Goal: Task Accomplishment & Management: Use online tool/utility

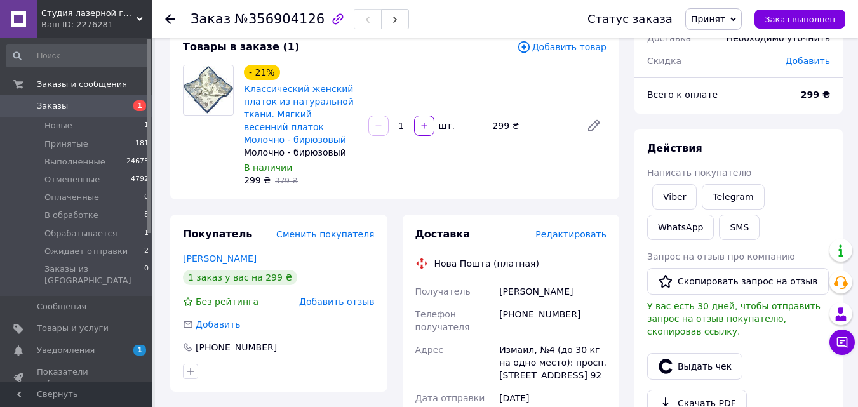
scroll to position [191, 0]
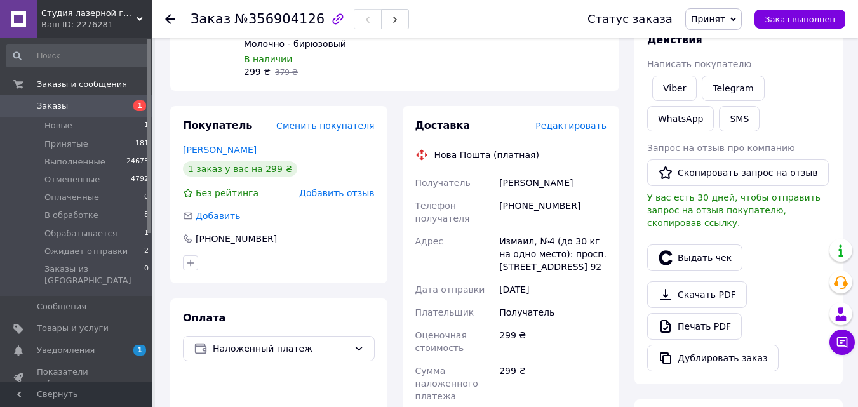
drag, startPoint x: 501, startPoint y: 183, endPoint x: 598, endPoint y: 184, distance: 97.8
click at [598, 184] on div "Владинова Валентина" at bounding box center [553, 183] width 112 height 23
copy div "Владинова Валентина"
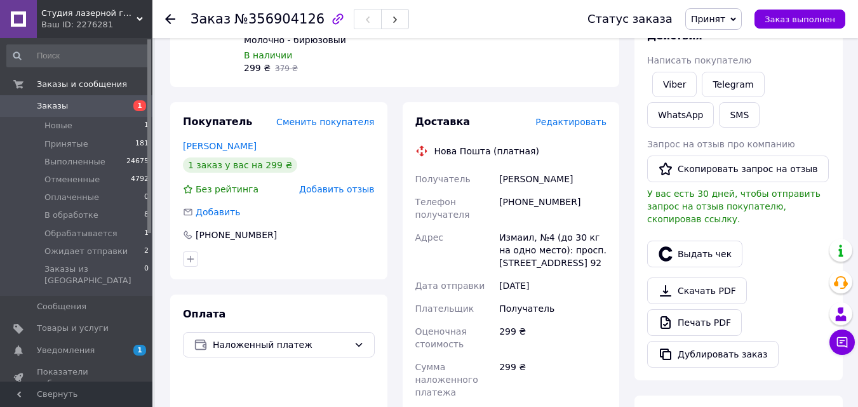
scroll to position [445, 0]
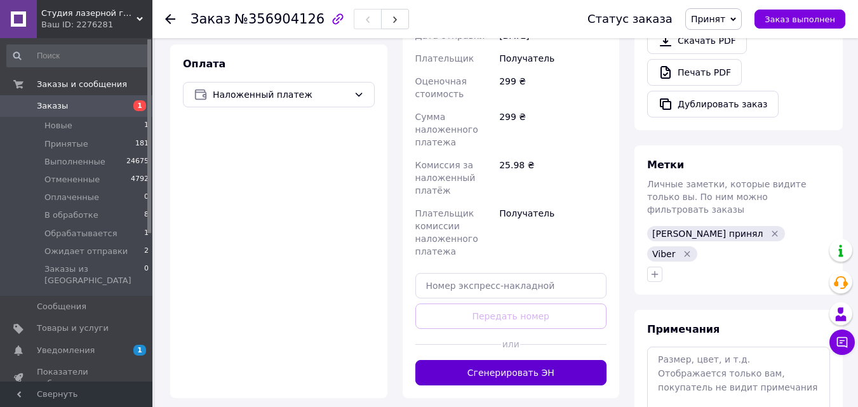
click at [538, 378] on button "Сгенерировать ЭН" at bounding box center [511, 372] width 192 height 25
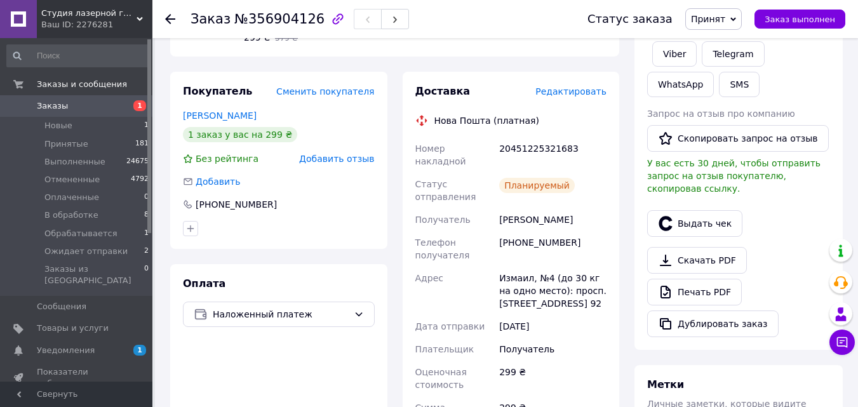
scroll to position [191, 0]
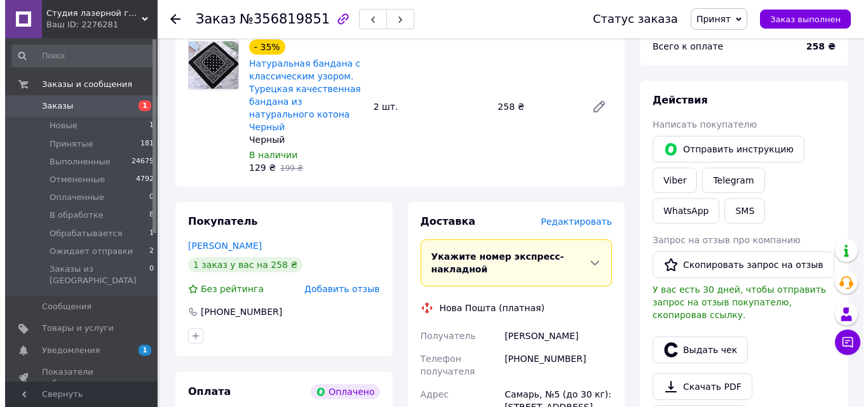
scroll to position [508, 0]
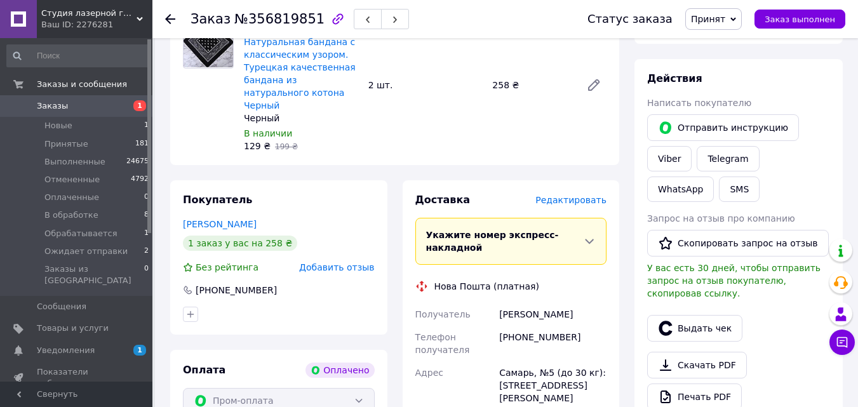
click at [572, 195] on span "Редактировать" at bounding box center [570, 200] width 71 height 10
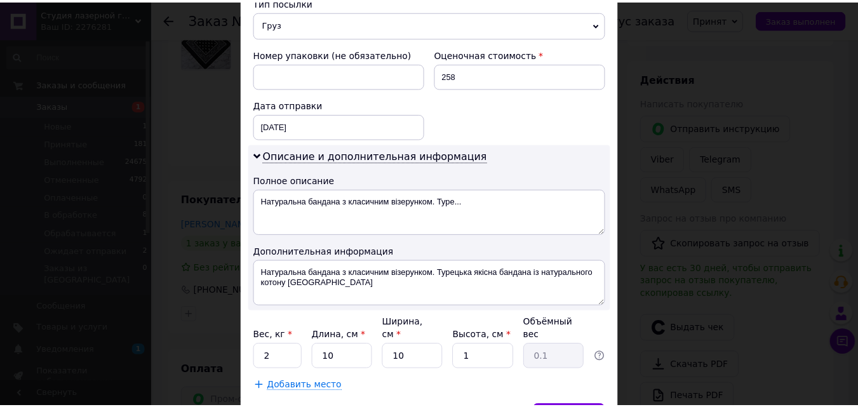
scroll to position [579, 0]
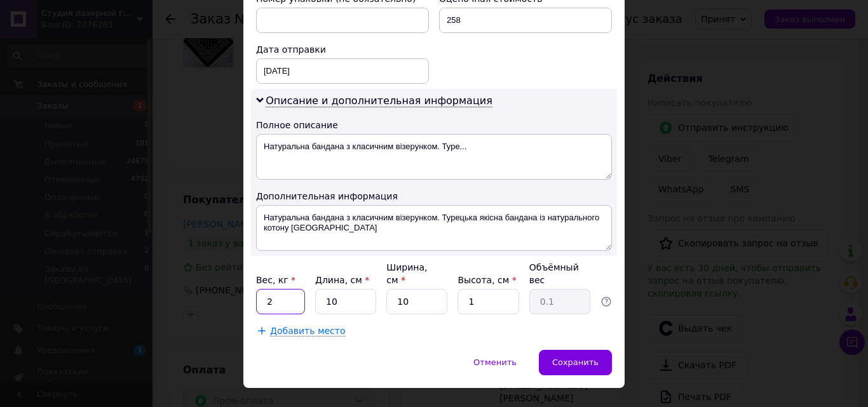
drag, startPoint x: 276, startPoint y: 270, endPoint x: 259, endPoint y: 273, distance: 16.7
click at [259, 289] on input "2" at bounding box center [280, 301] width 49 height 25
type input "1"
click at [563, 350] on div "Сохранить" at bounding box center [575, 362] width 73 height 25
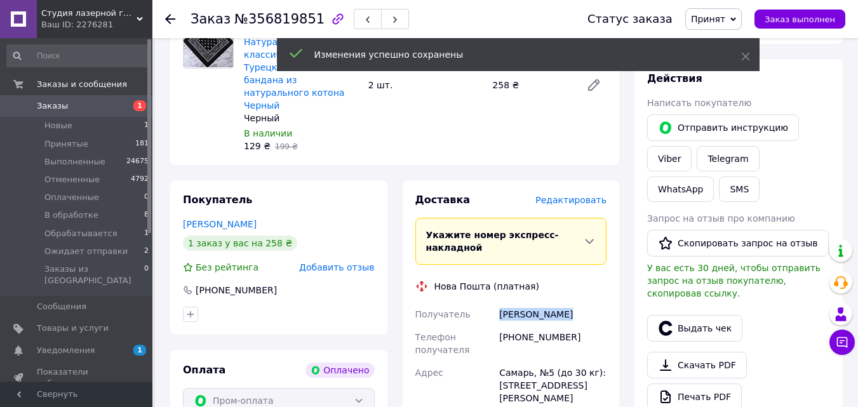
drag, startPoint x: 504, startPoint y: 274, endPoint x: 574, endPoint y: 274, distance: 69.2
click at [574, 303] on div "Воропаев Влад" at bounding box center [553, 314] width 112 height 23
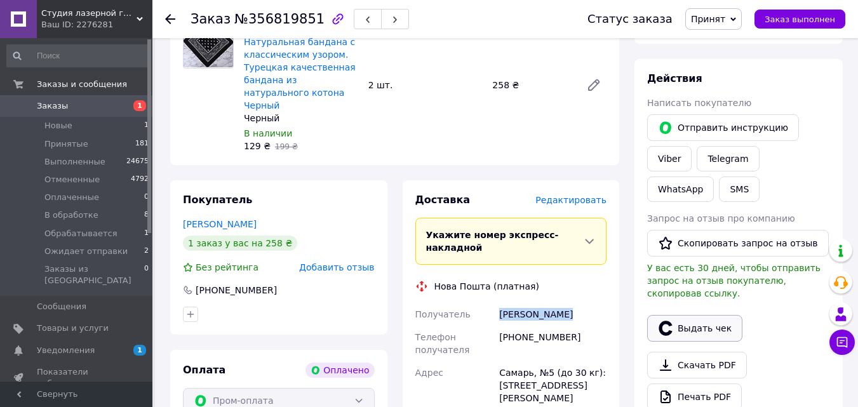
copy div "Воропаев Влад"
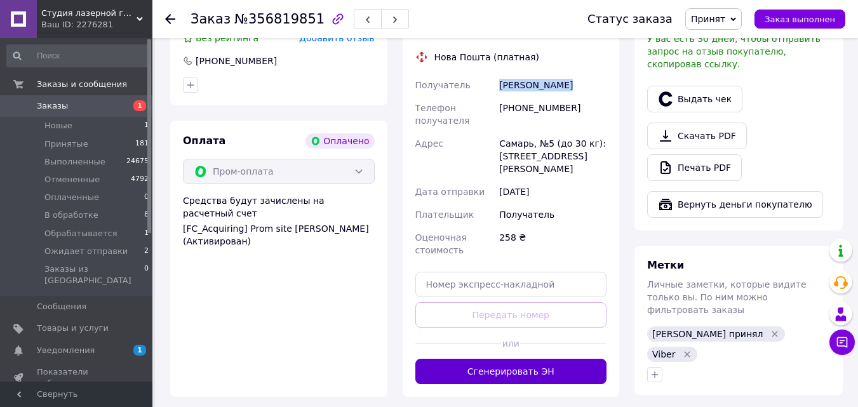
scroll to position [762, 0]
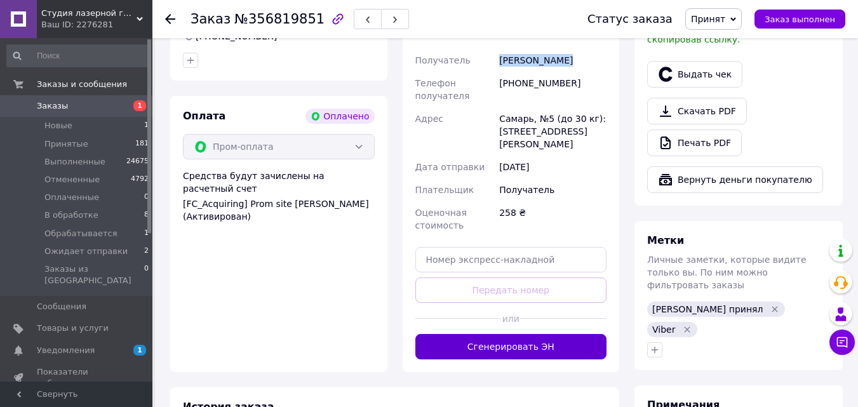
click at [539, 334] on button "Сгенерировать ЭН" at bounding box center [511, 346] width 192 height 25
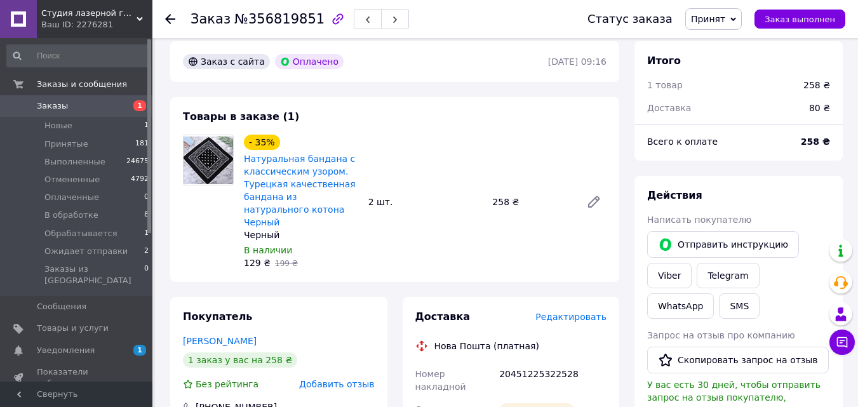
scroll to position [318, 0]
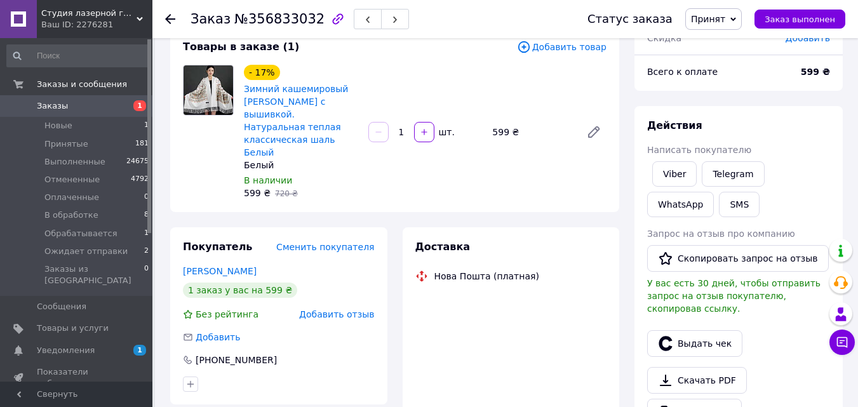
scroll to position [191, 0]
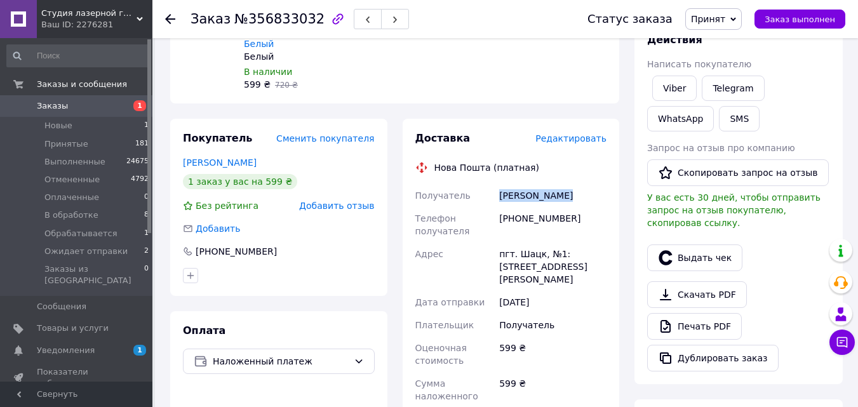
drag, startPoint x: 499, startPoint y: 182, endPoint x: 563, endPoint y: 182, distance: 63.5
click at [563, 184] on div "[PERSON_NAME]" at bounding box center [553, 195] width 112 height 23
copy div "[PERSON_NAME]"
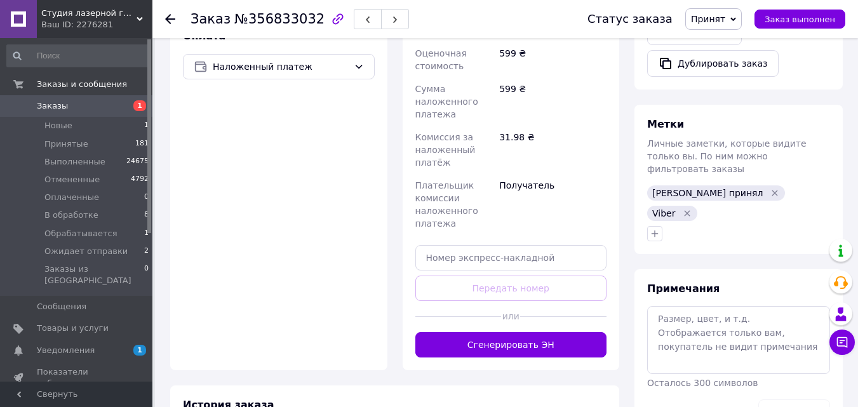
scroll to position [508, 0]
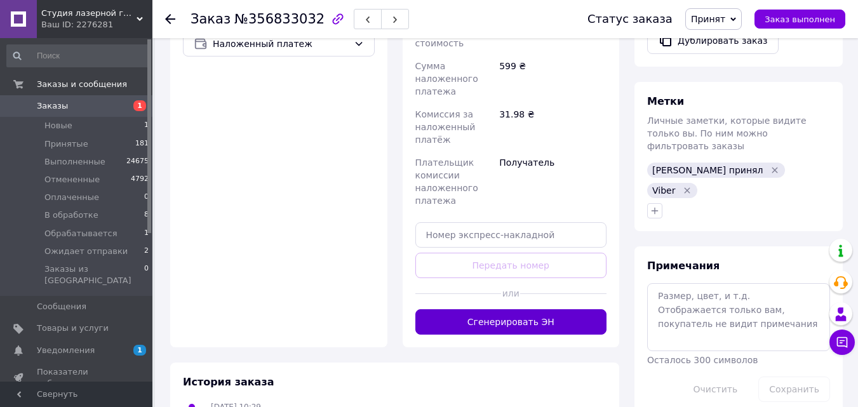
click at [549, 309] on button "Сгенерировать ЭН" at bounding box center [511, 321] width 192 height 25
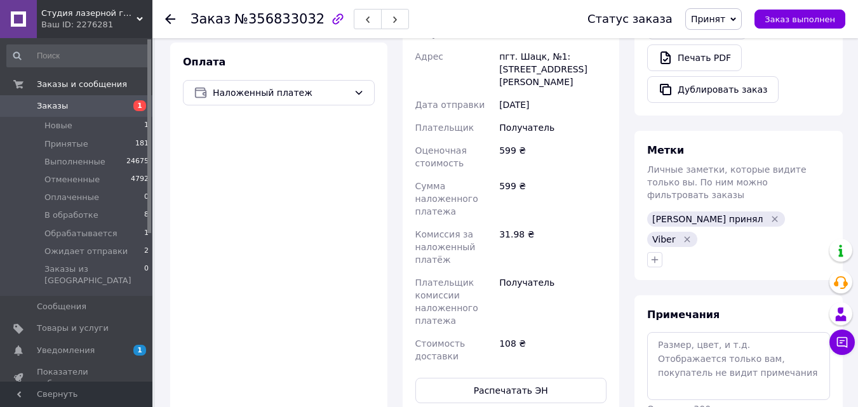
scroll to position [254, 0]
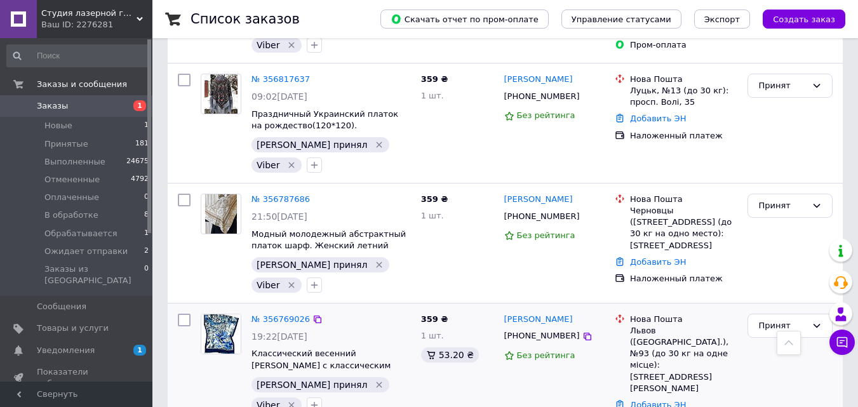
scroll to position [572, 0]
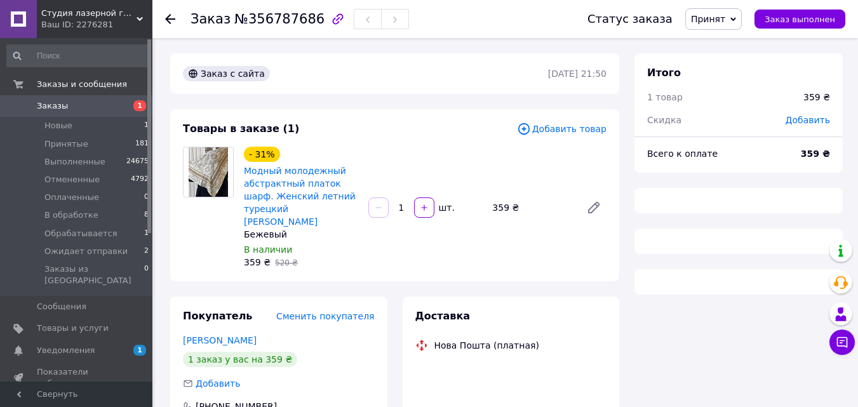
scroll to position [178, 0]
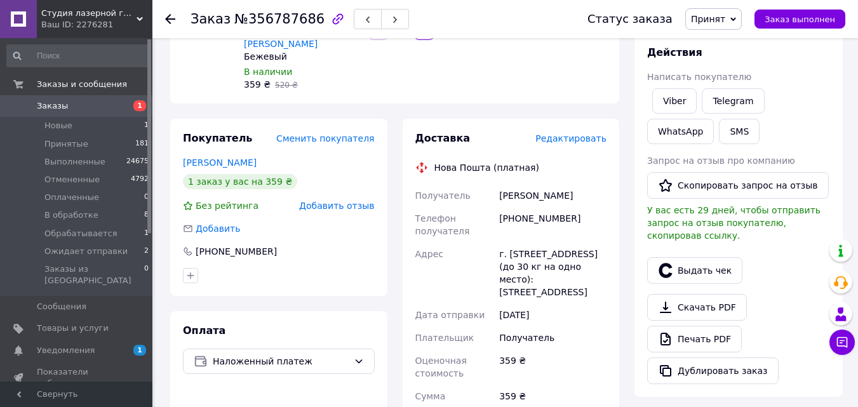
drag, startPoint x: 499, startPoint y: 182, endPoint x: 574, endPoint y: 182, distance: 75.0
click at [574, 184] on div "[PERSON_NAME]" at bounding box center [553, 195] width 112 height 23
copy div "[PERSON_NAME]"
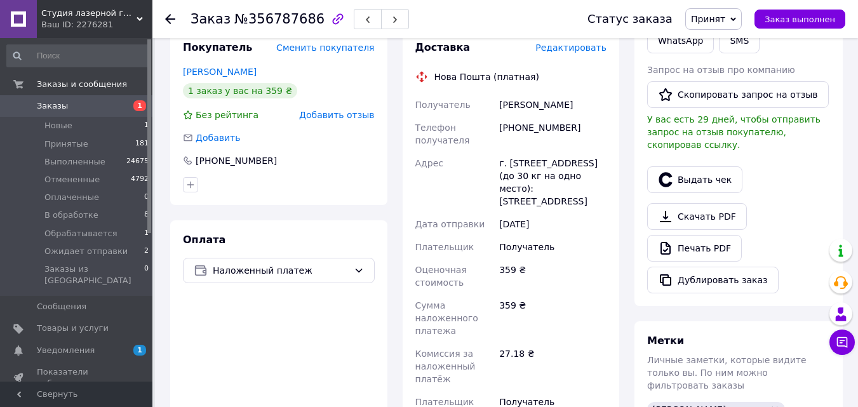
scroll to position [432, 0]
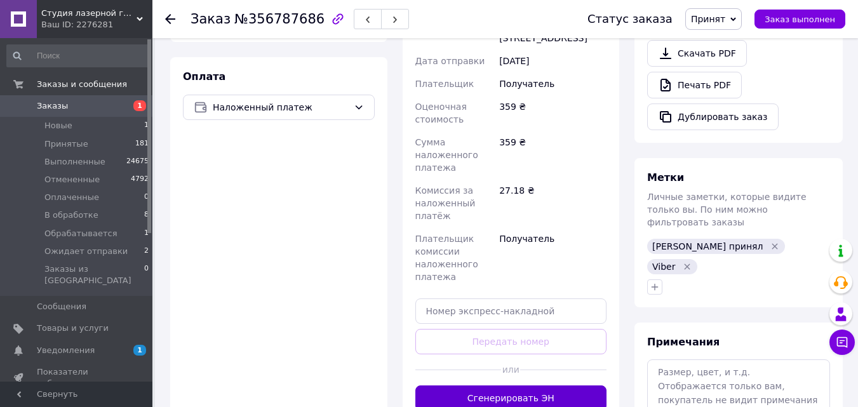
click at [522, 386] on button "Сгенерировать ЭН" at bounding box center [511, 398] width 192 height 25
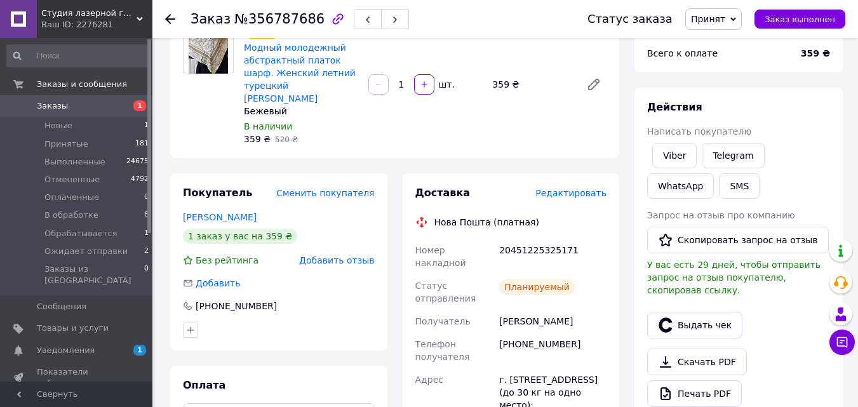
scroll to position [0, 0]
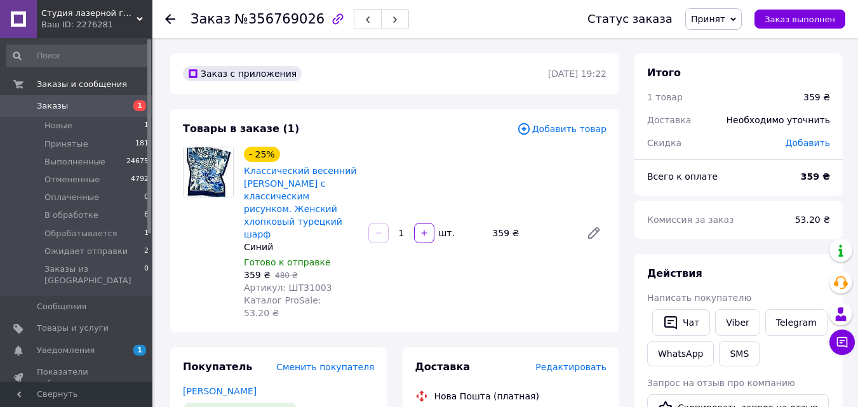
scroll to position [127, 0]
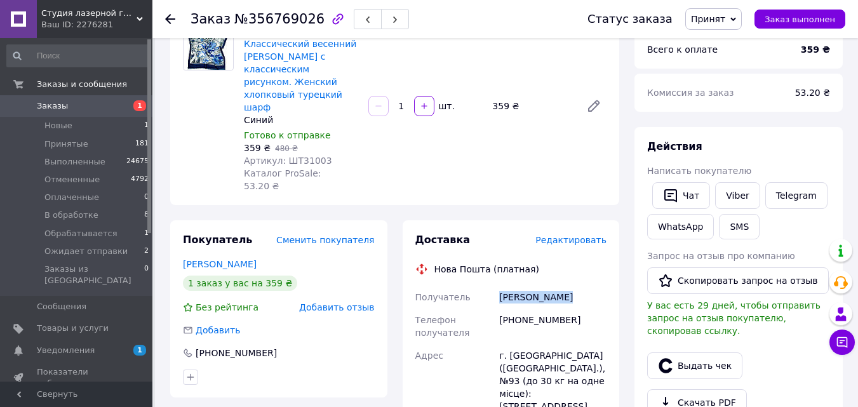
drag, startPoint x: 499, startPoint y: 272, endPoint x: 565, endPoint y: 272, distance: 66.1
click at [565, 286] on div "Назарук Лілія" at bounding box center [553, 297] width 112 height 23
copy div "Назарук Лілія"
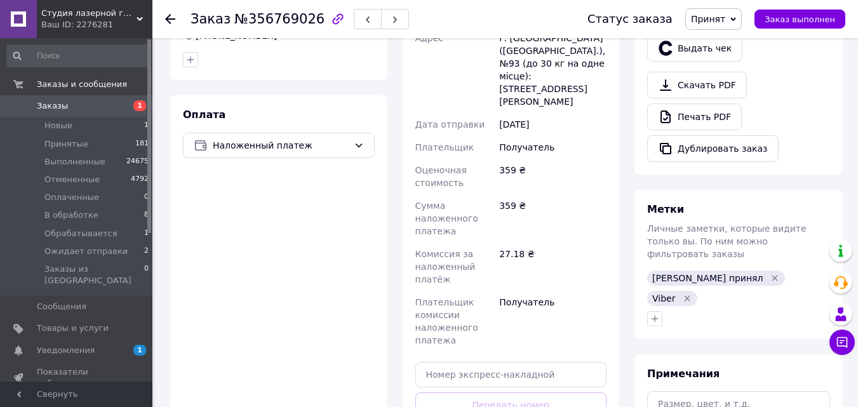
scroll to position [508, 0]
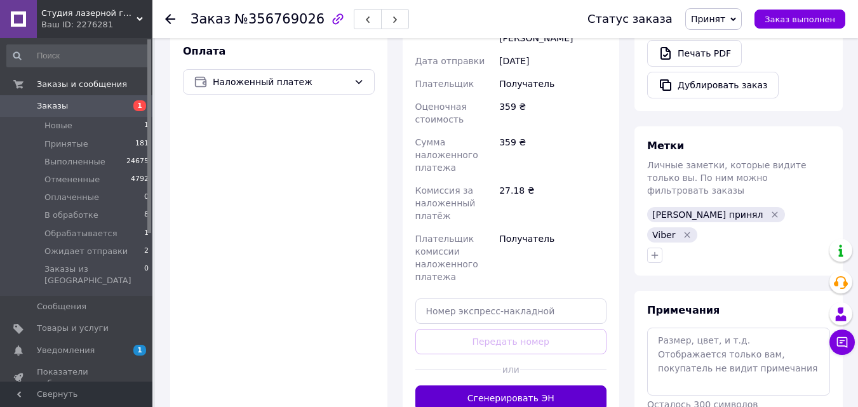
click at [546, 386] on button "Сгенерировать ЭН" at bounding box center [511, 398] width 192 height 25
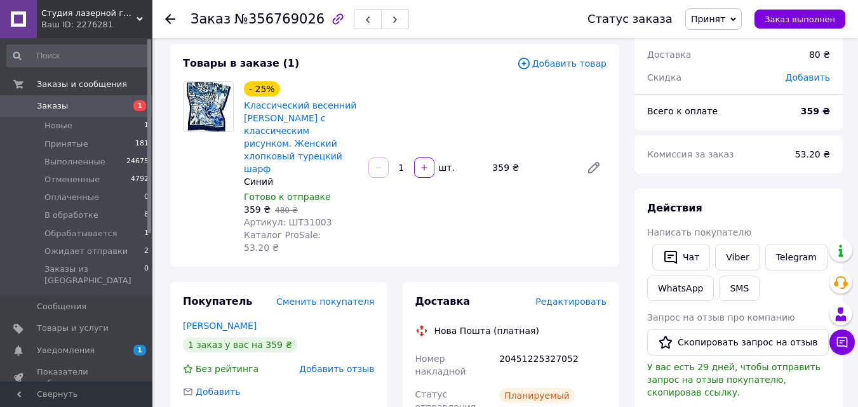
scroll to position [64, 0]
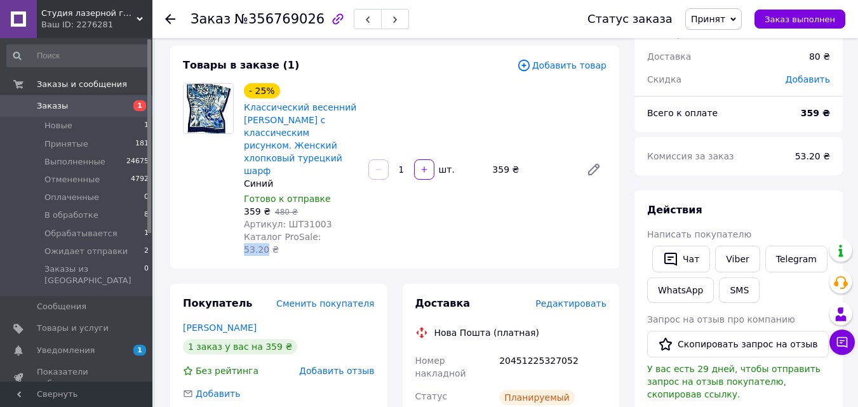
drag, startPoint x: 312, startPoint y: 226, endPoint x: 332, endPoint y: 229, distance: 20.7
click at [321, 232] on span "Каталог ProSale: 53.20 ₴" at bounding box center [282, 243] width 77 height 23
copy span "53.20"
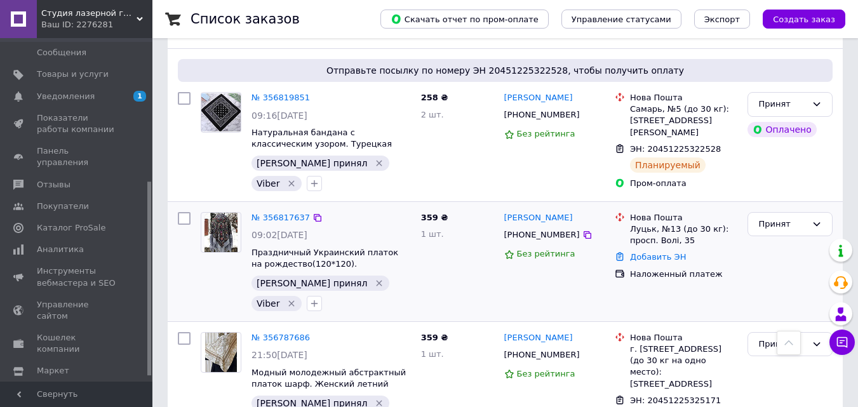
scroll to position [381, 0]
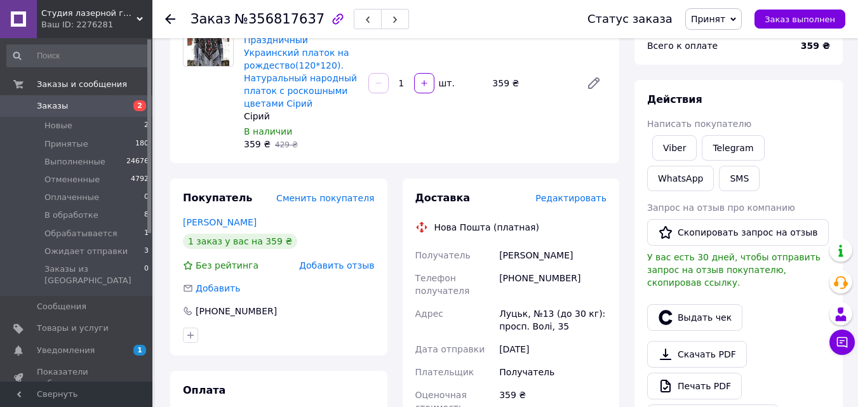
scroll to position [254, 0]
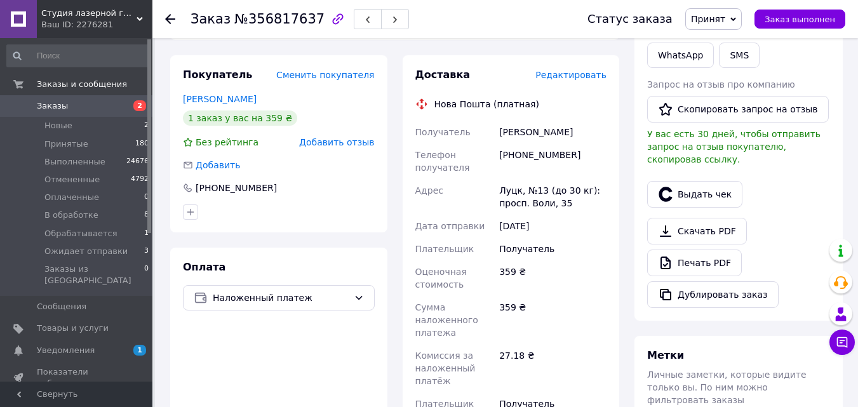
drag, startPoint x: 525, startPoint y: 133, endPoint x: 579, endPoint y: 135, distance: 54.0
click at [579, 135] on div "[PERSON_NAME]" at bounding box center [553, 132] width 112 height 23
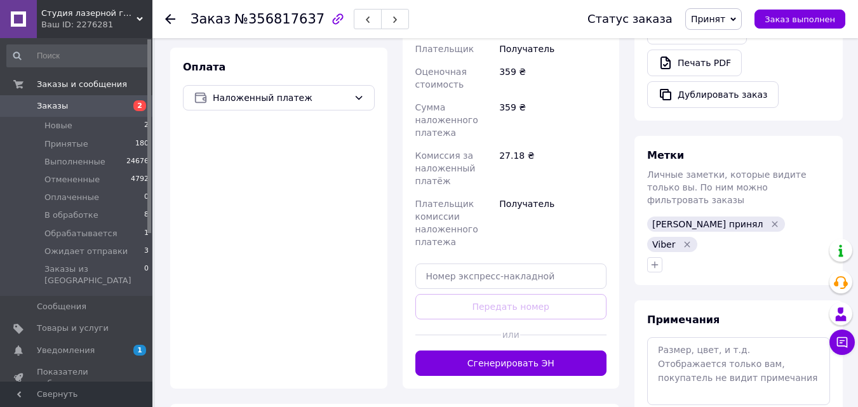
scroll to position [572, 0]
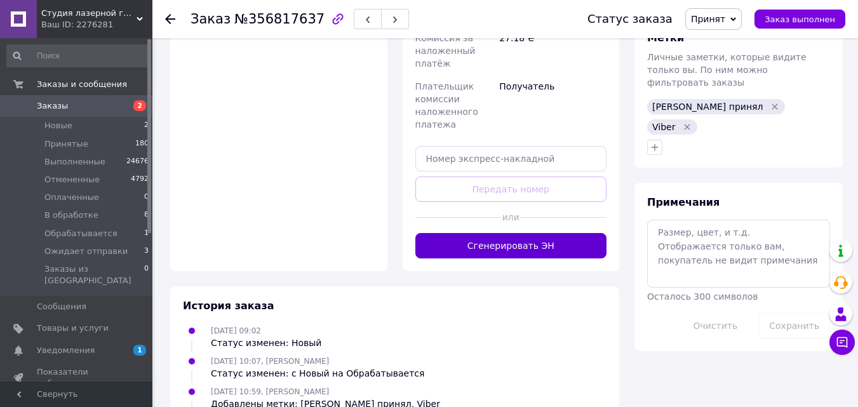
click at [565, 250] on button "Сгенерировать ЭН" at bounding box center [511, 245] width 192 height 25
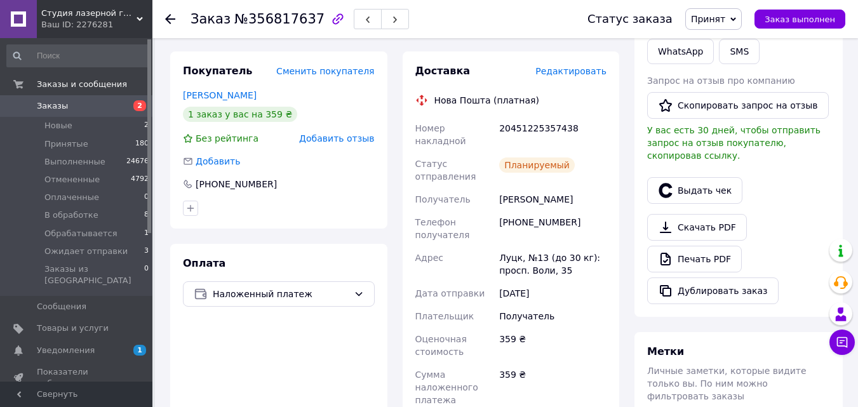
scroll to position [191, 0]
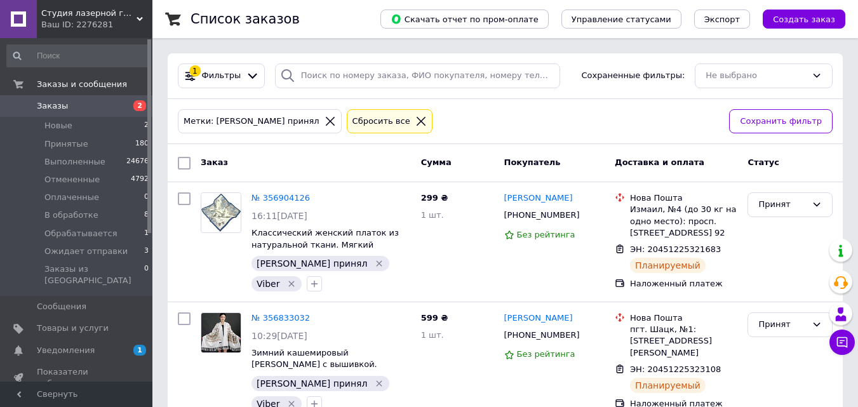
click at [415, 124] on icon at bounding box center [420, 121] width 11 height 11
